Goal: Ask a question

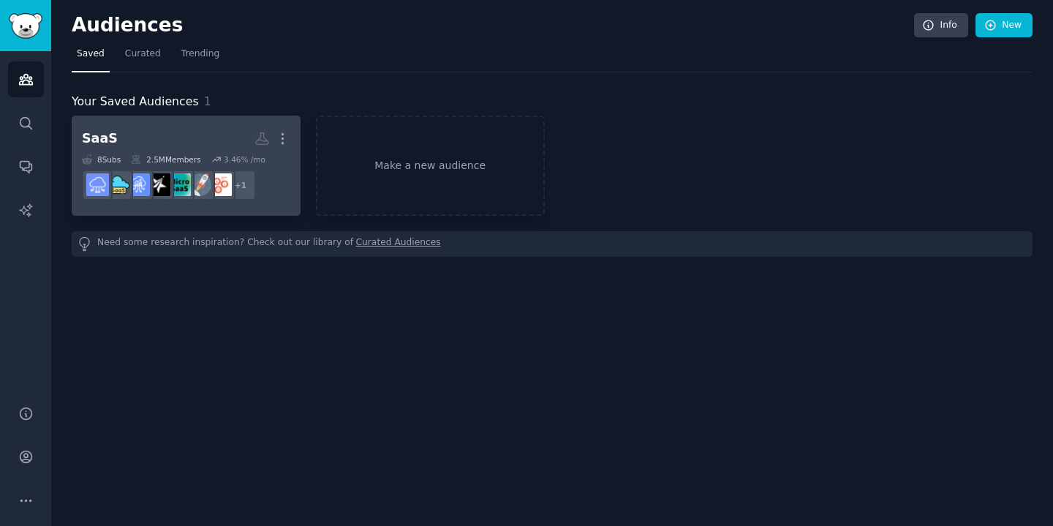
click at [170, 126] on h2 "SaaS More" at bounding box center [186, 139] width 208 height 26
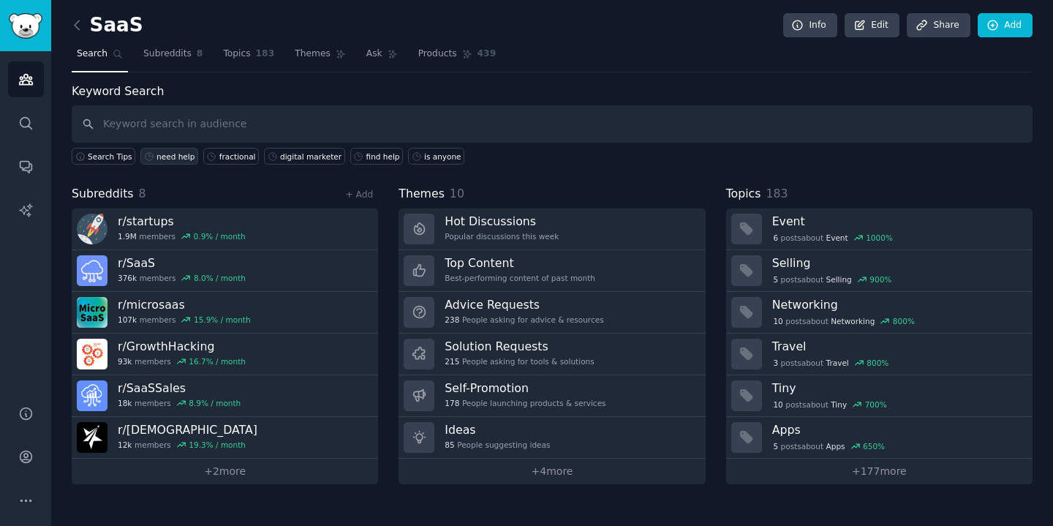
click at [167, 158] on div "need help" at bounding box center [175, 156] width 38 height 10
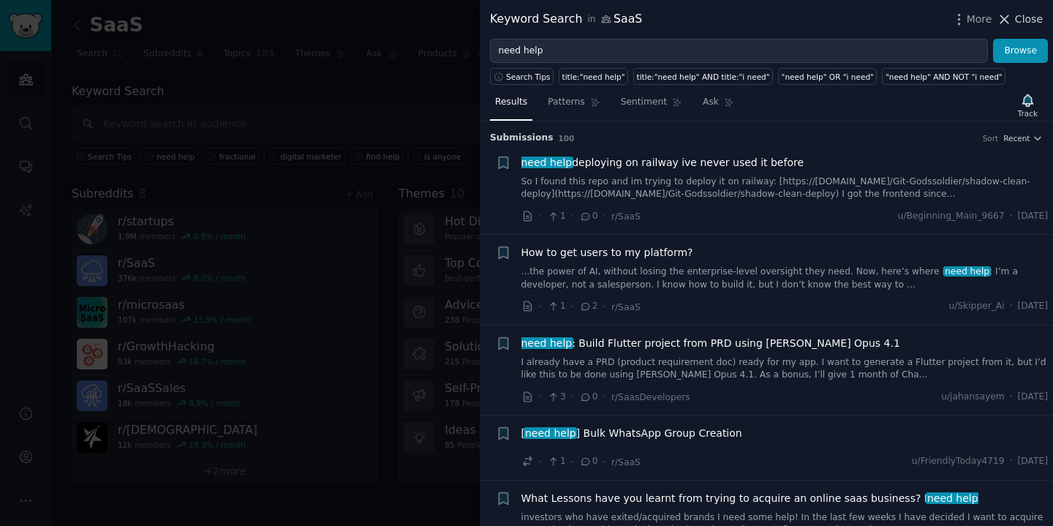
click at [1009, 17] on icon at bounding box center [1003, 19] width 15 height 15
